Goal: Browse casually: Explore the website without a specific task or goal

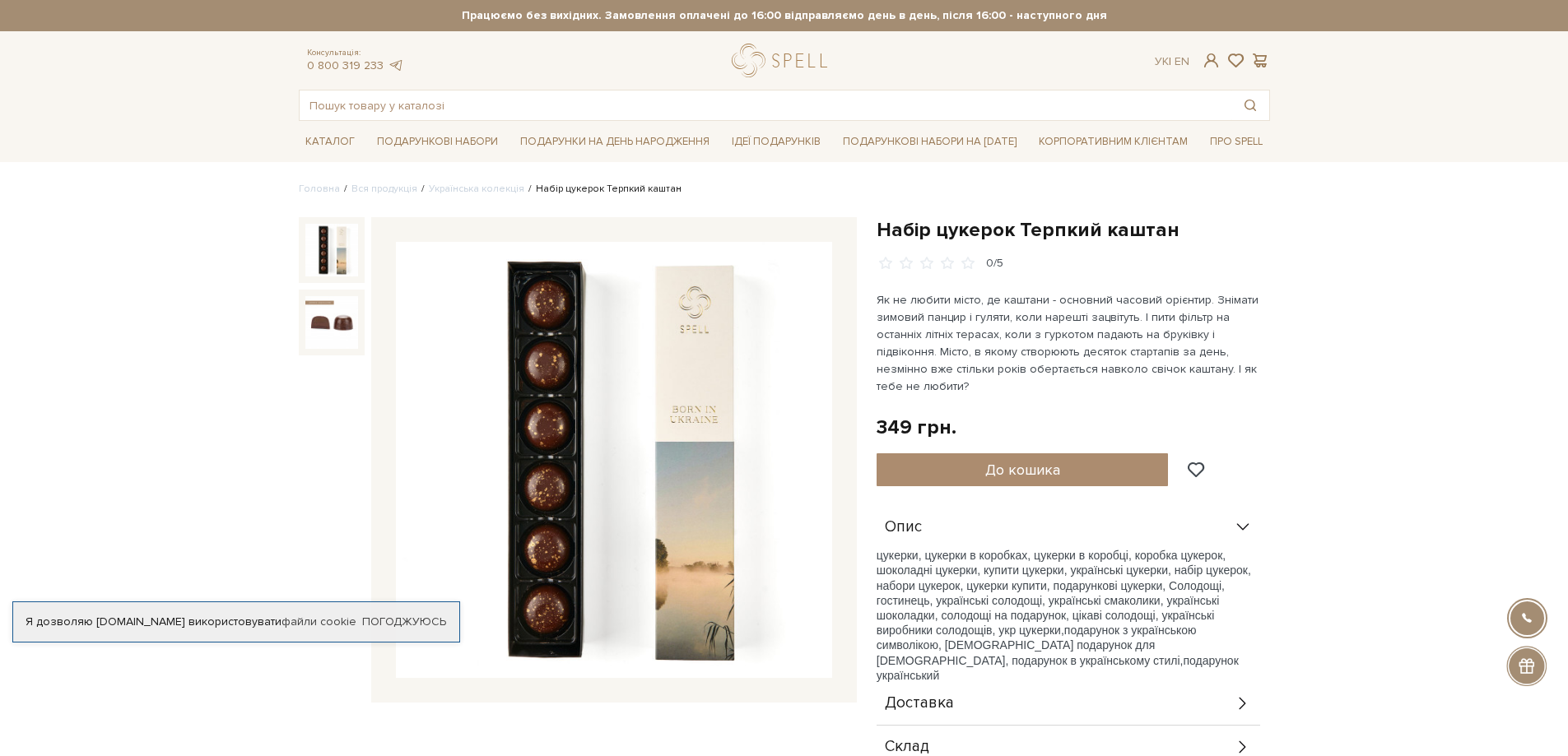
click at [330, 248] on img at bounding box center [332, 250] width 53 height 53
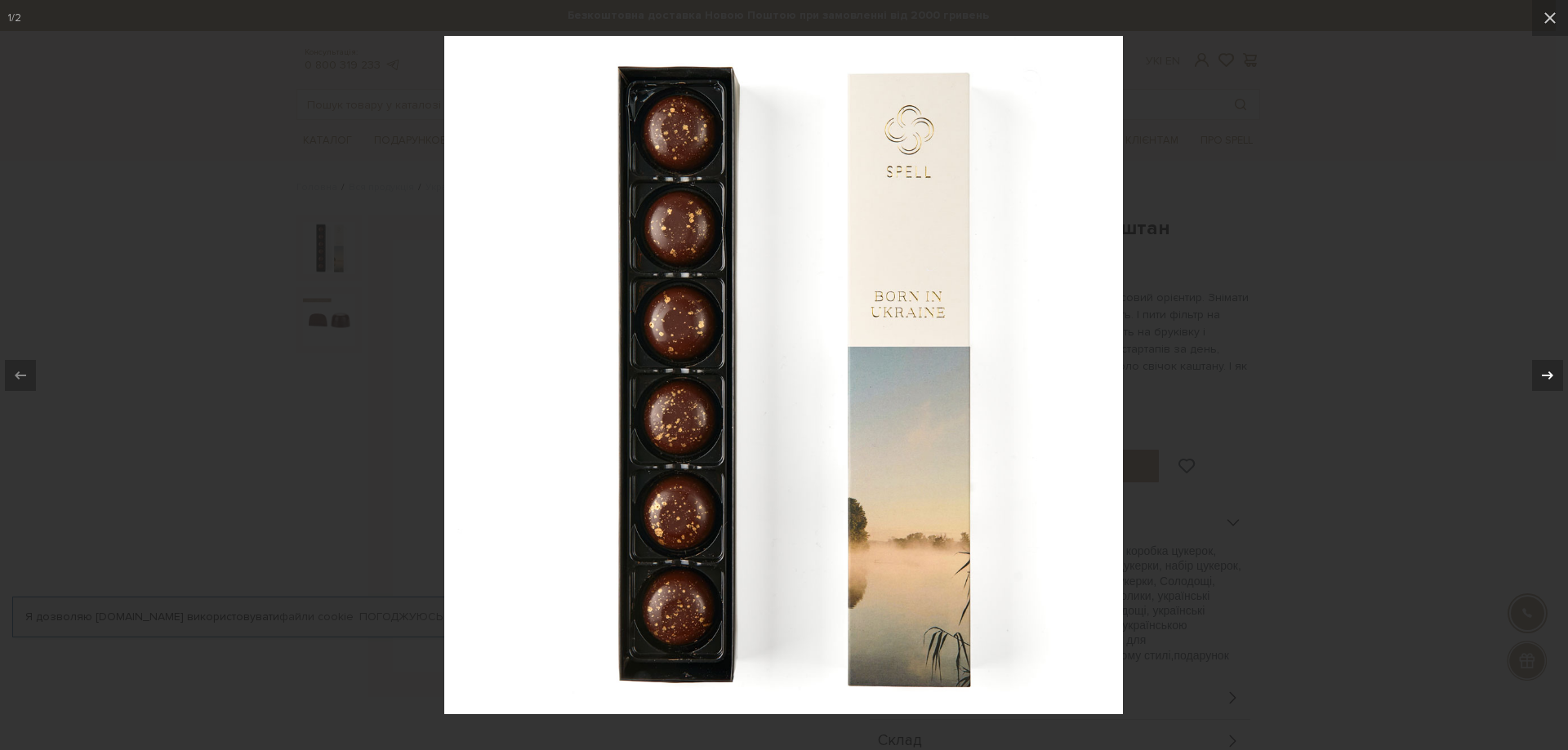
click at [1543, 373] on icon at bounding box center [1548, 375] width 19 height 19
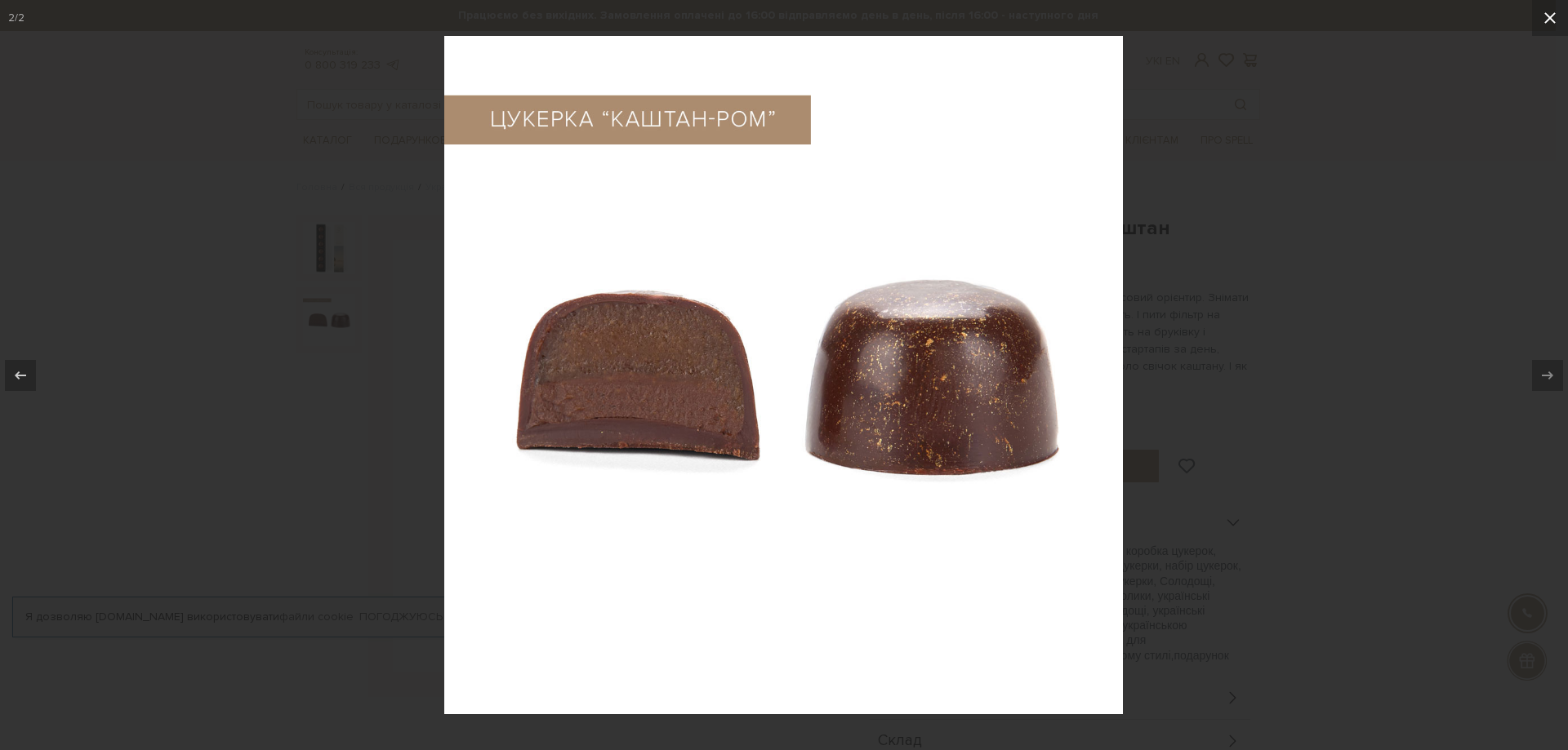
click at [1555, 20] on icon at bounding box center [1550, 18] width 19 height 19
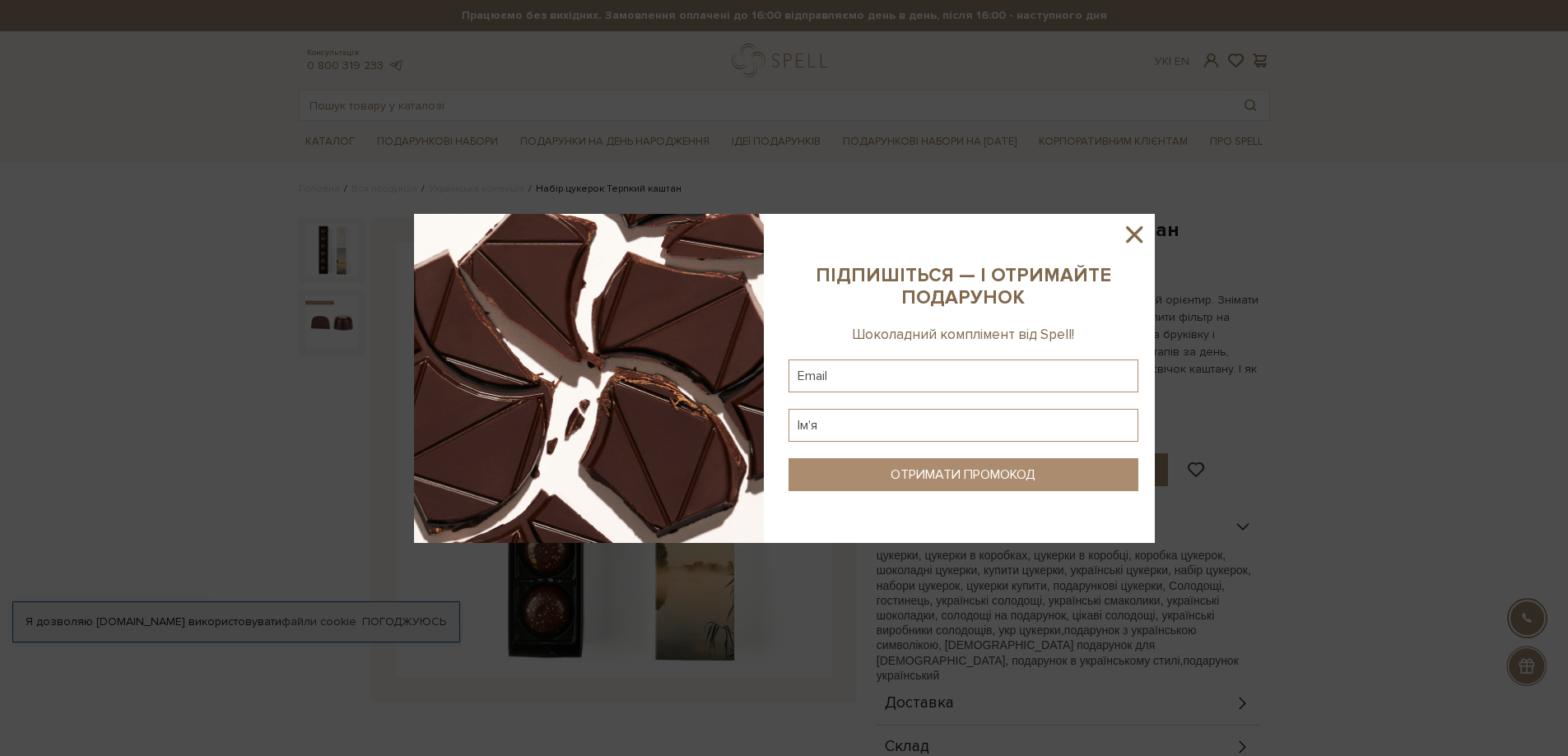
click at [1131, 238] on icon at bounding box center [1134, 234] width 17 height 17
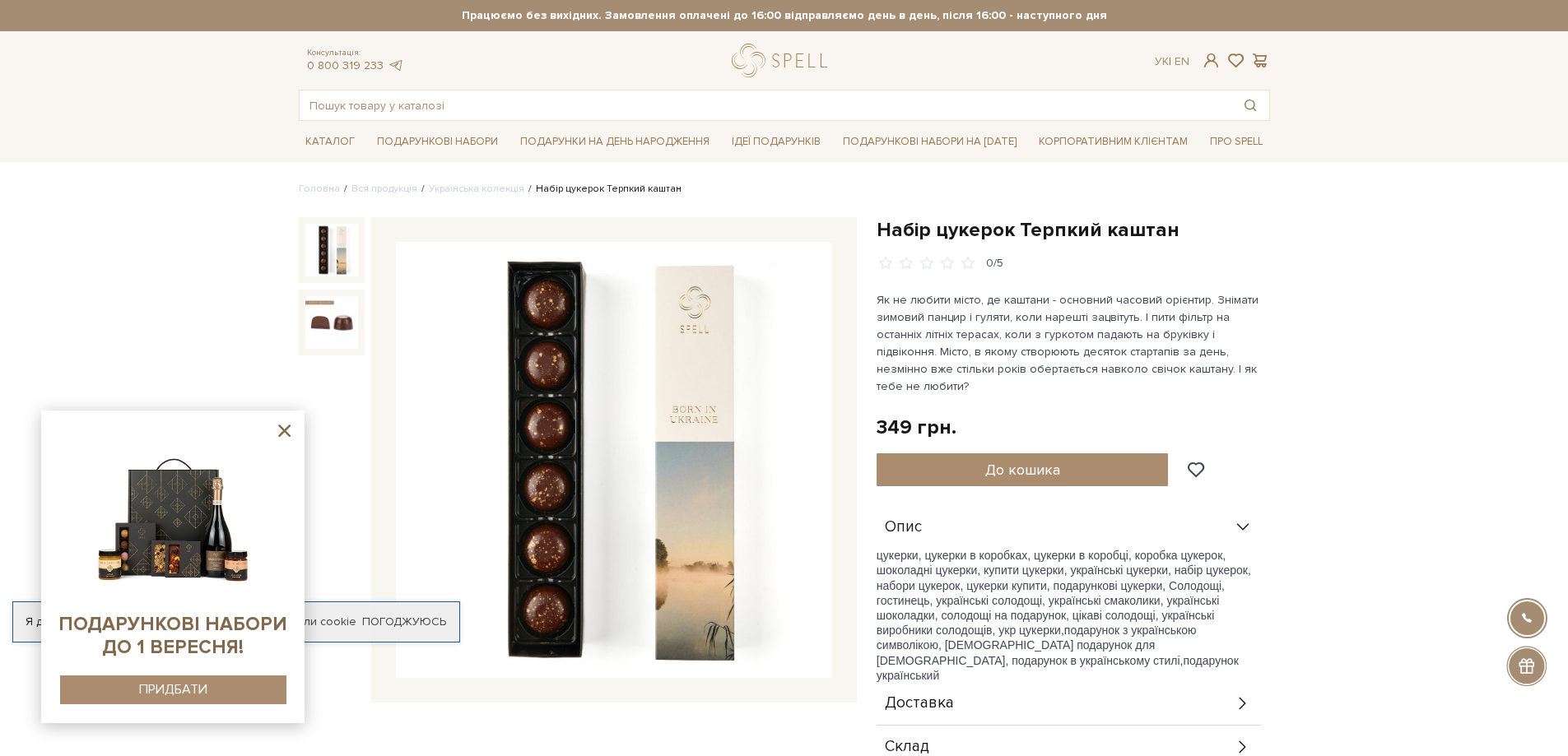
click at [284, 432] on icon at bounding box center [284, 431] width 12 height 12
